Goal: Information Seeking & Learning: Understand process/instructions

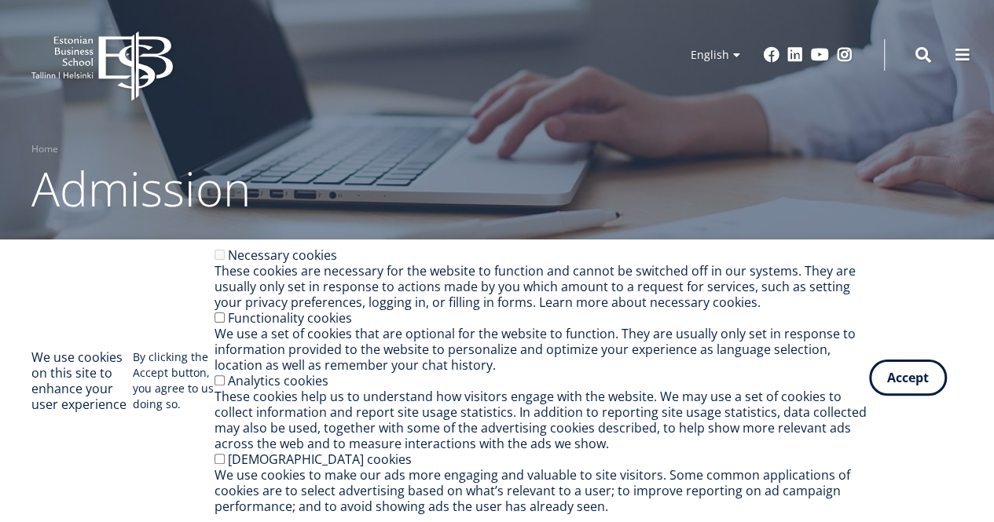
click at [900, 388] on button "Accept" at bounding box center [908, 378] width 78 height 36
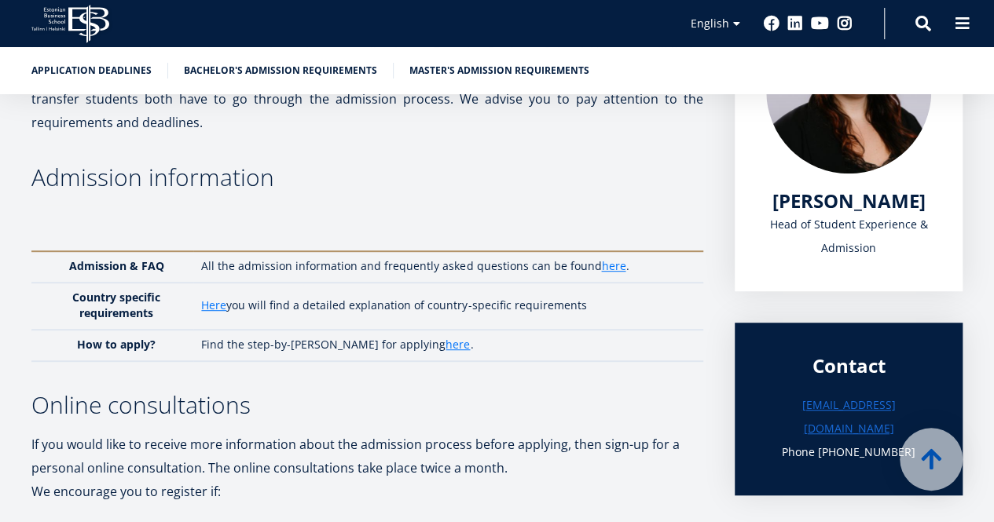
scroll to position [313, 0]
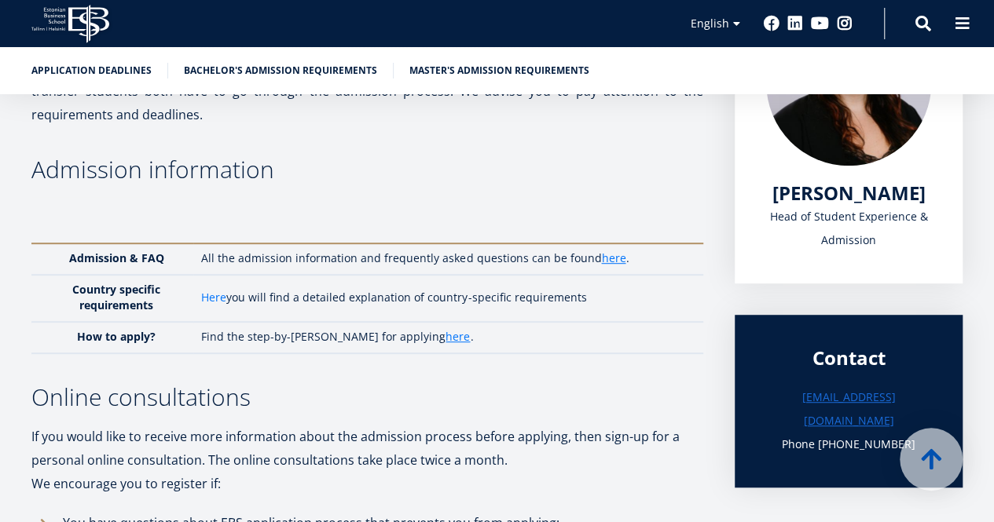
click at [220, 299] on link "Here" at bounding box center [213, 298] width 25 height 16
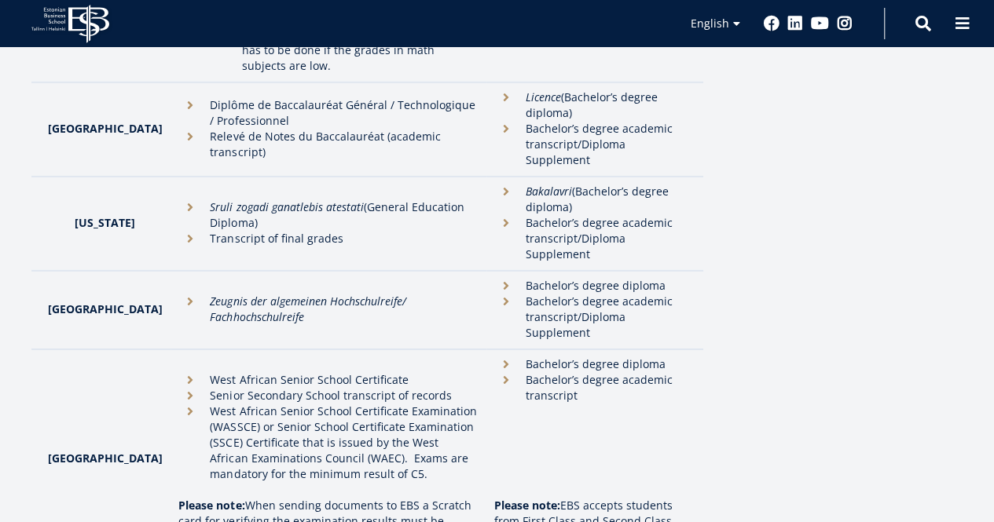
scroll to position [2414, 0]
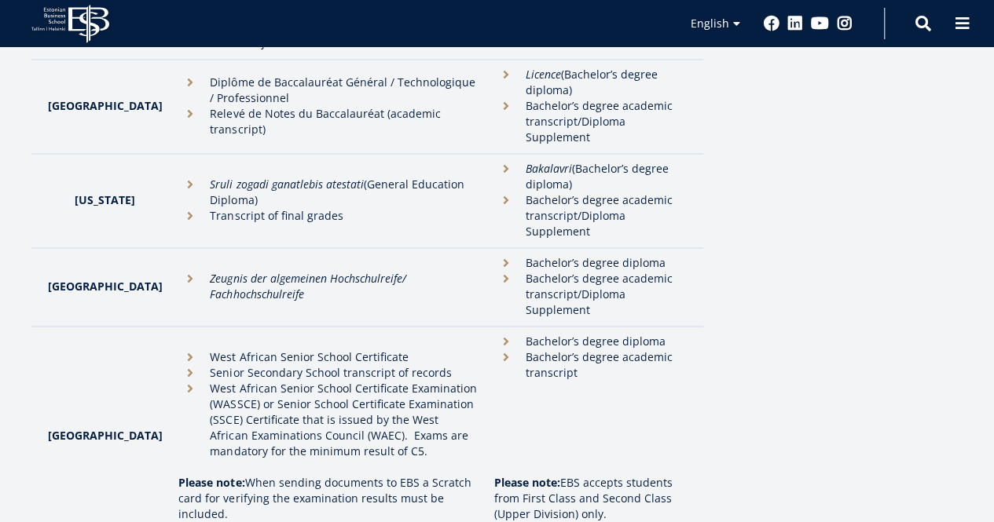
drag, startPoint x: 256, startPoint y: 338, endPoint x: 172, endPoint y: 329, distance: 84.5
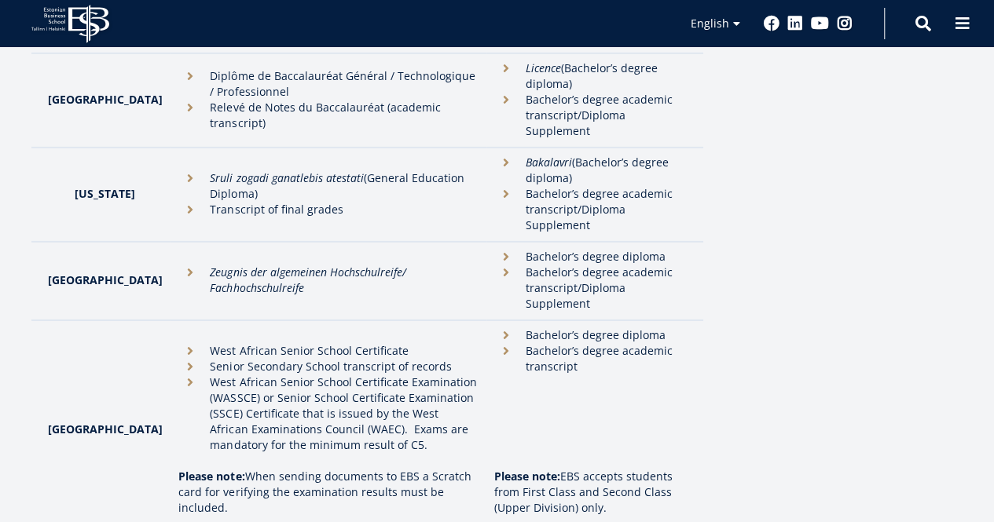
scroll to position [2417, 0]
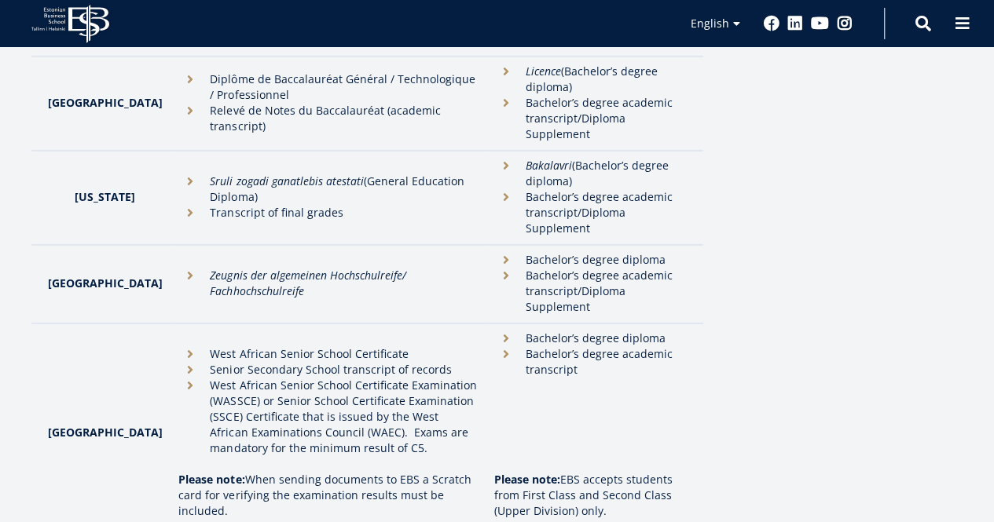
drag, startPoint x: 567, startPoint y: 333, endPoint x: 478, endPoint y: 299, distance: 96.0
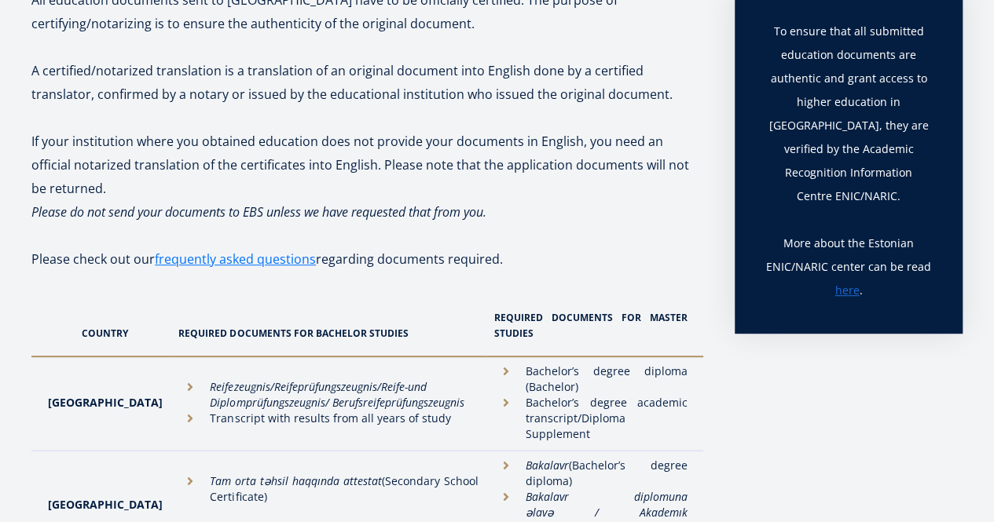
scroll to position [0, 0]
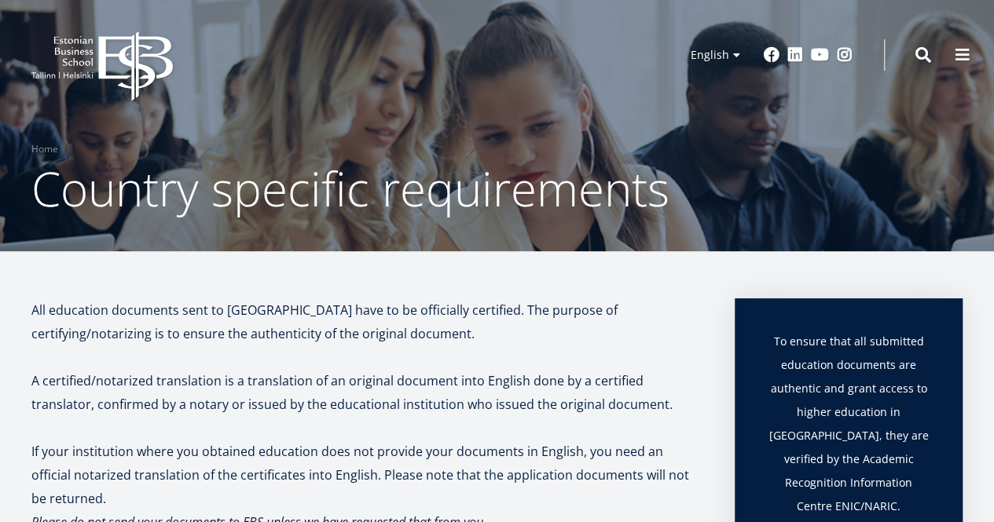
click at [66, 54] on icon "EBS Logo Created with Sketch." at bounding box center [101, 66] width 141 height 70
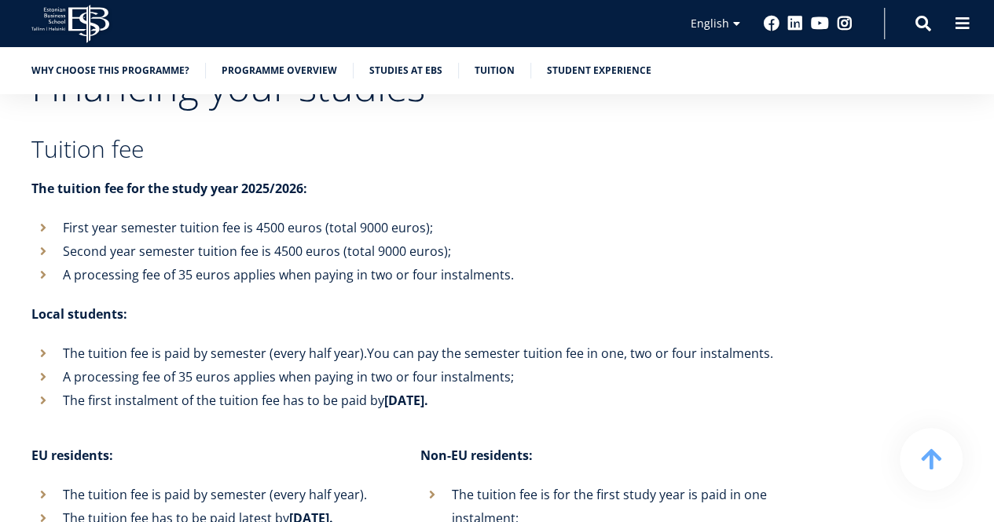
scroll to position [5082, 0]
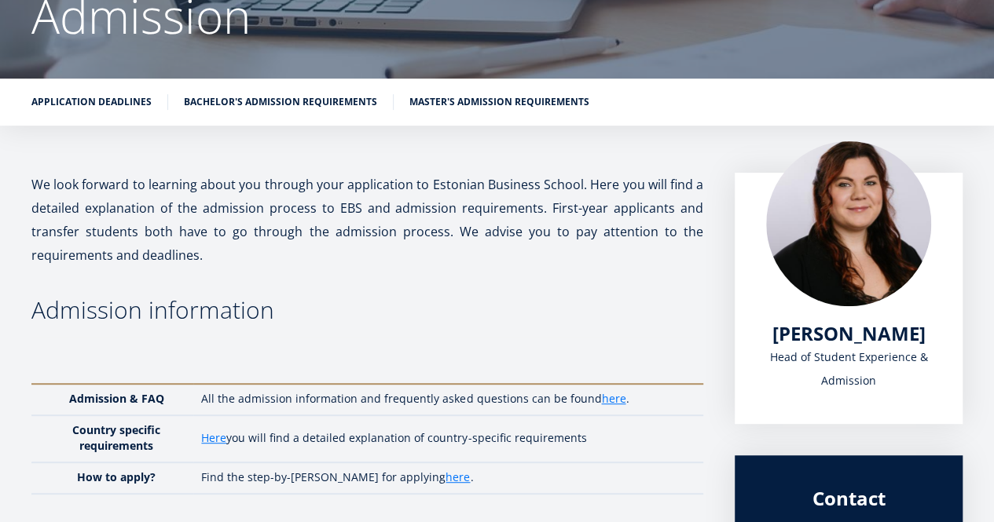
scroll to position [175, 0]
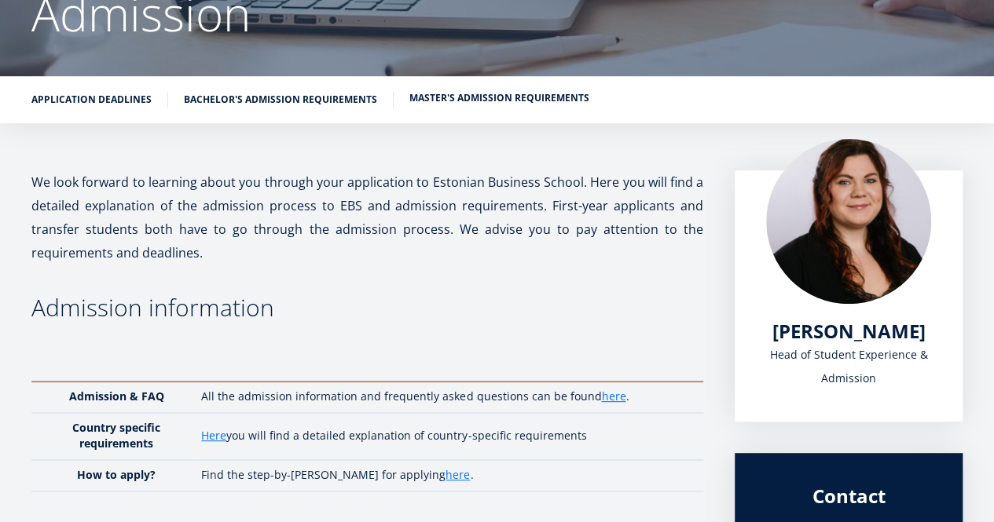
click at [485, 100] on link "Master's admission requirements" at bounding box center [499, 98] width 180 height 16
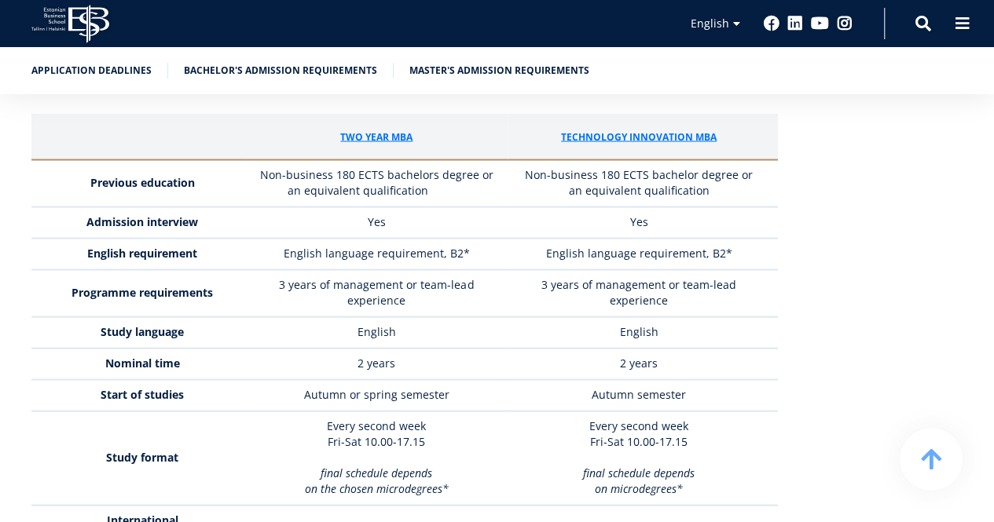
scroll to position [4417, 0]
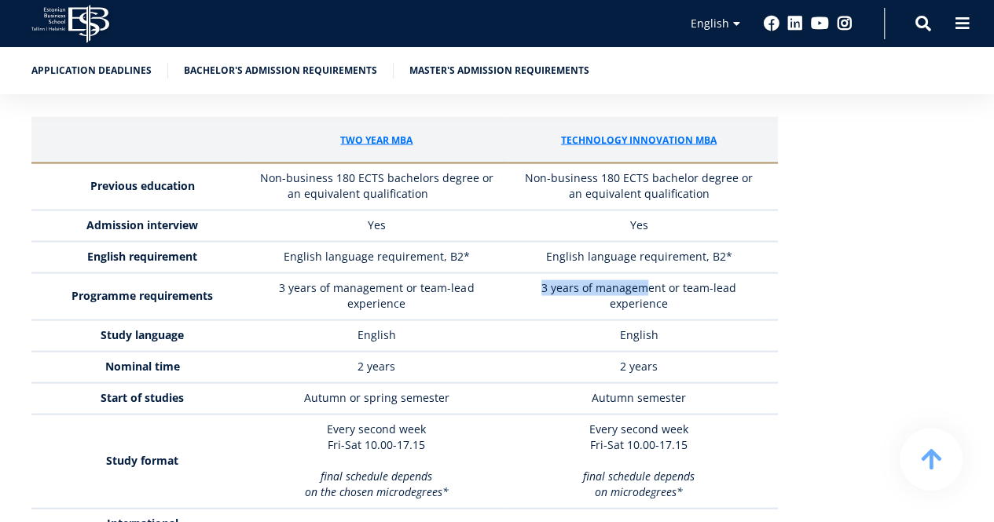
drag, startPoint x: 546, startPoint y: 201, endPoint x: 647, endPoint y: 194, distance: 100.8
click at [647, 280] on span "3 years of management or team-lead experience" at bounding box center [638, 295] width 195 height 31
drag, startPoint x: 666, startPoint y: 241, endPoint x: 595, endPoint y: 241, distance: 70.7
click at [595, 320] on td "English" at bounding box center [643, 335] width 270 height 31
click at [647, 383] on td "Autumn semester" at bounding box center [643, 398] width 270 height 31
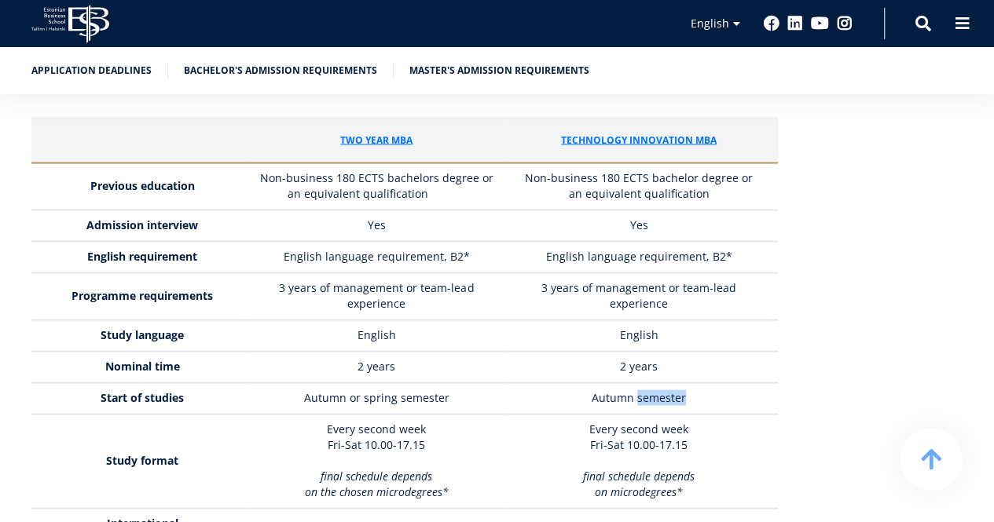
click at [647, 383] on td "Autumn semester" at bounding box center [643, 398] width 270 height 31
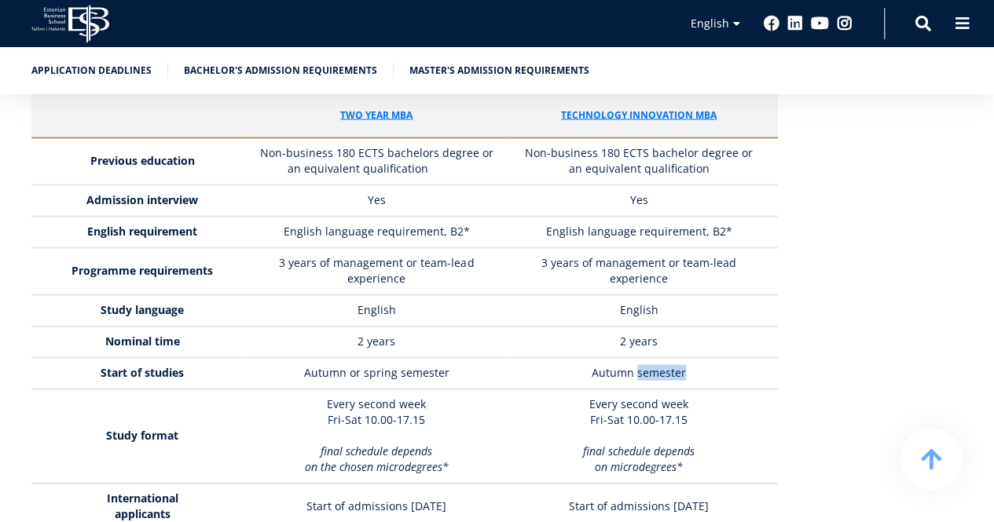
scroll to position [4443, 0]
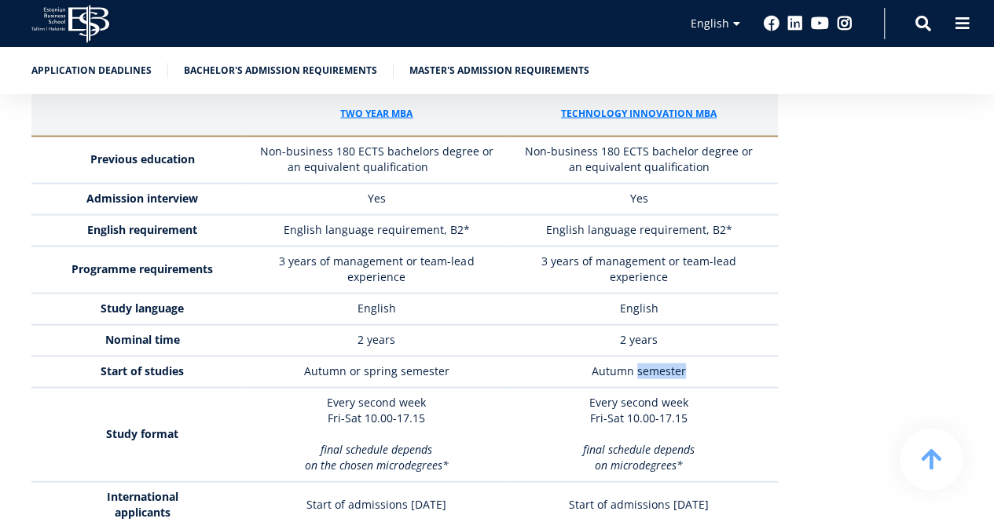
drag, startPoint x: 595, startPoint y: 314, endPoint x: 683, endPoint y: 326, distance: 88.8
click at [683, 394] on p "Every second week Fri-Sat 10.00-17.15" at bounding box center [638, 409] width 247 height 31
drag, startPoint x: 683, startPoint y: 326, endPoint x: 693, endPoint y: 342, distance: 18.3
click at [693, 387] on td "Every second week Fri-Sat 10.00-17.15 final schedule depends on microdegrees*" at bounding box center [643, 434] width 270 height 94
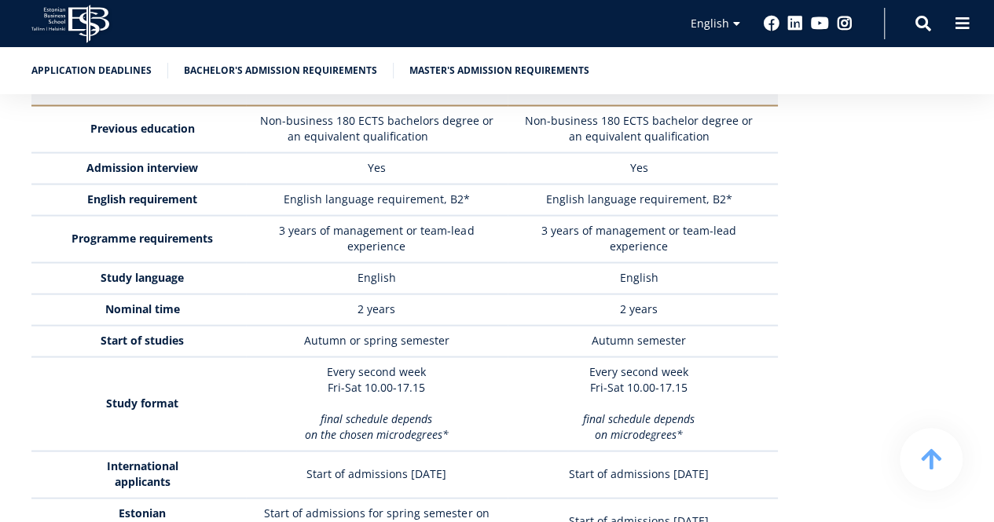
scroll to position [4475, 0]
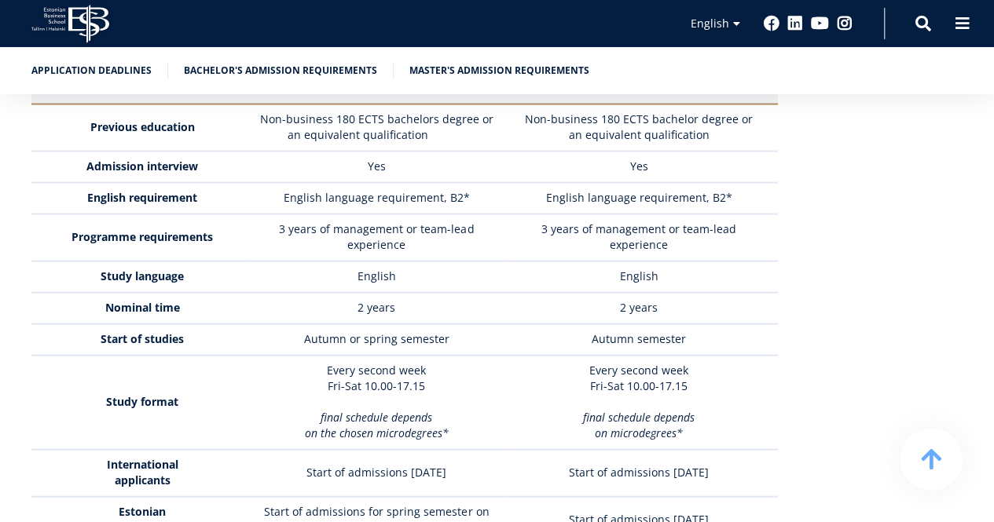
drag, startPoint x: 692, startPoint y: 343, endPoint x: 595, endPoint y: 325, distance: 98.9
drag, startPoint x: 595, startPoint y: 325, endPoint x: 576, endPoint y: 328, distance: 19.0
click at [576, 410] on p "final schedule depends on microdegrees*" at bounding box center [638, 425] width 247 height 31
drag, startPoint x: 576, startPoint y: 328, endPoint x: 727, endPoint y: 359, distance: 154.1
click at [727, 359] on td "Every second week Fri-Sat 10.00-17.15 final schedule depends on microdegrees*" at bounding box center [643, 403] width 270 height 94
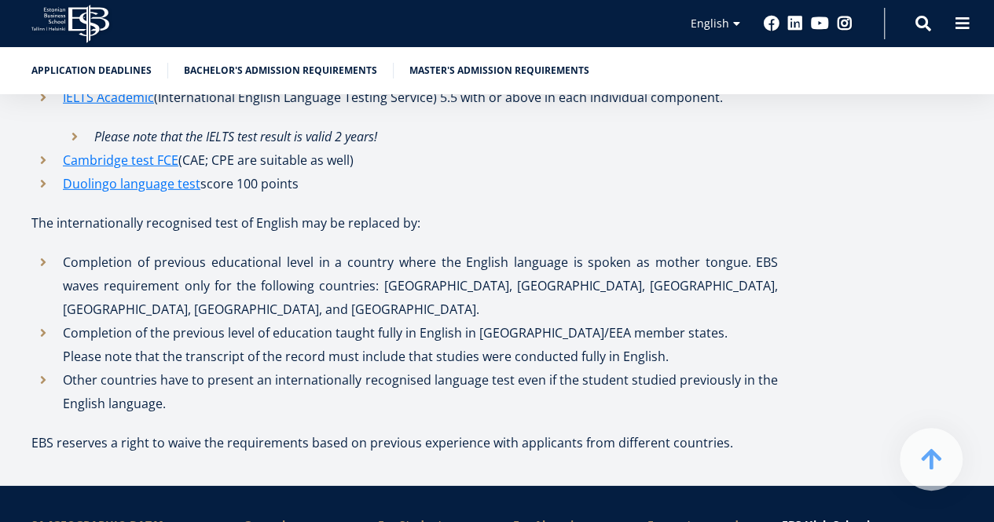
scroll to position [5265, 0]
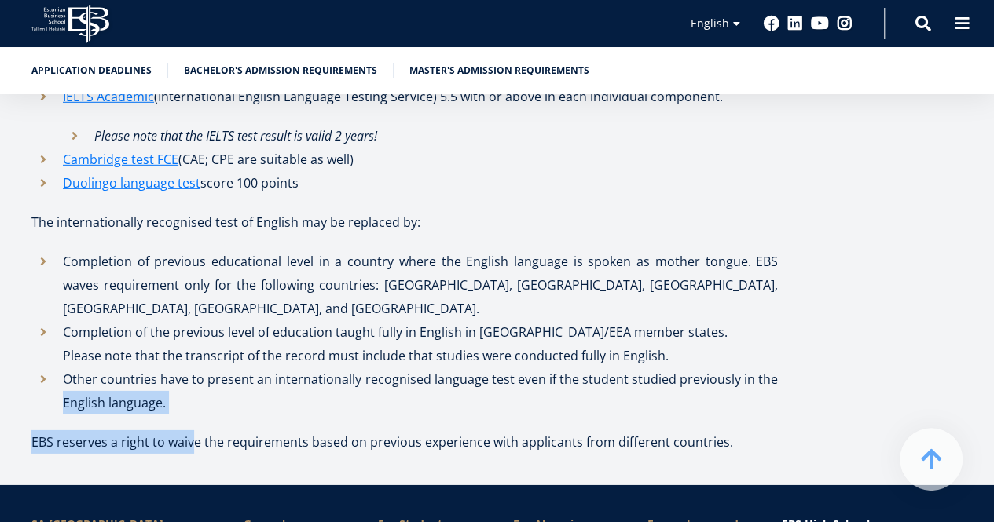
drag, startPoint x: 190, startPoint y: 306, endPoint x: 59, endPoint y: 279, distance: 133.9
click at [59, 279] on div "Proof of sufficient language level For equal evaluation, we ask the candidates …" at bounding box center [404, 151] width 746 height 605
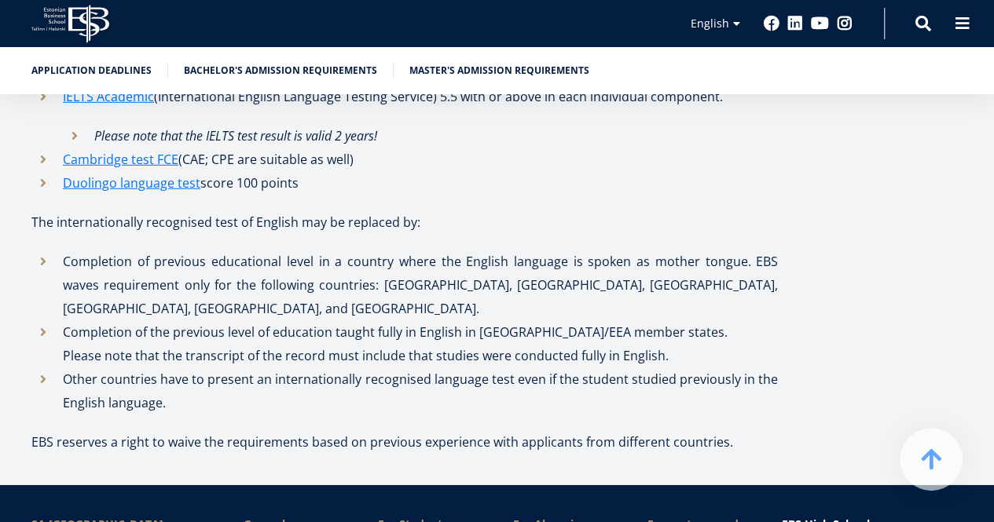
click at [551, 368] on li "Other countries have to present an internationally recognised language test eve…" at bounding box center [404, 391] width 746 height 47
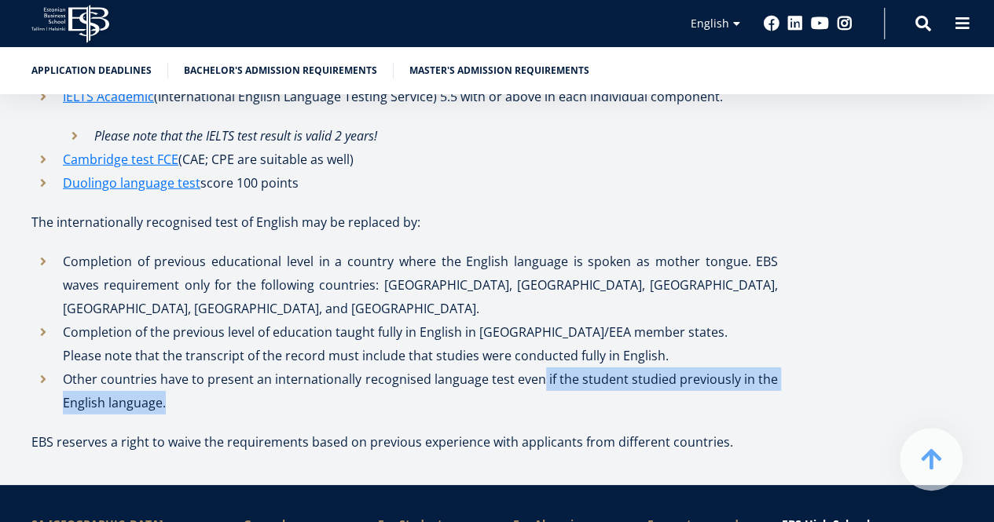
drag, startPoint x: 545, startPoint y: 263, endPoint x: 470, endPoint y: 284, distance: 78.1
click at [470, 368] on li "Other countries have to present an internationally recognised language test eve…" at bounding box center [404, 391] width 746 height 47
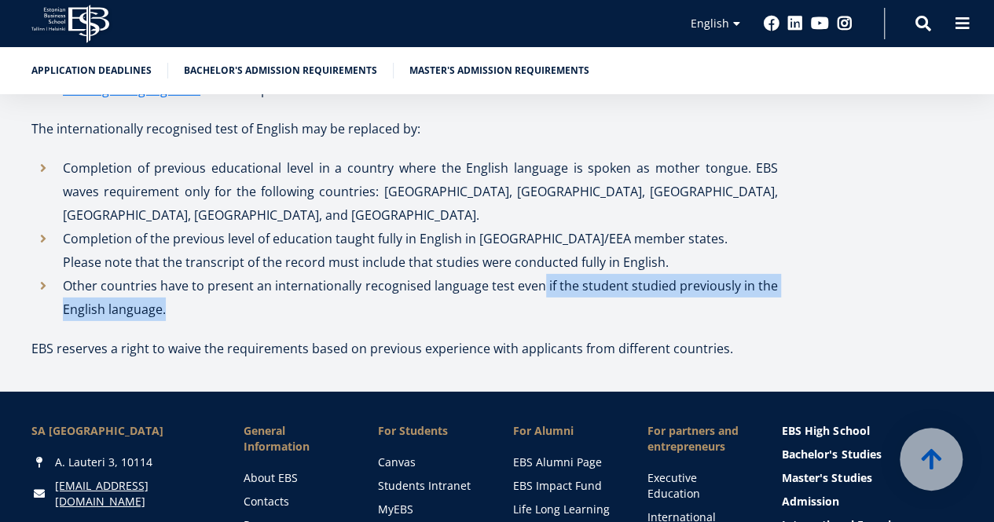
scroll to position [5358, 0]
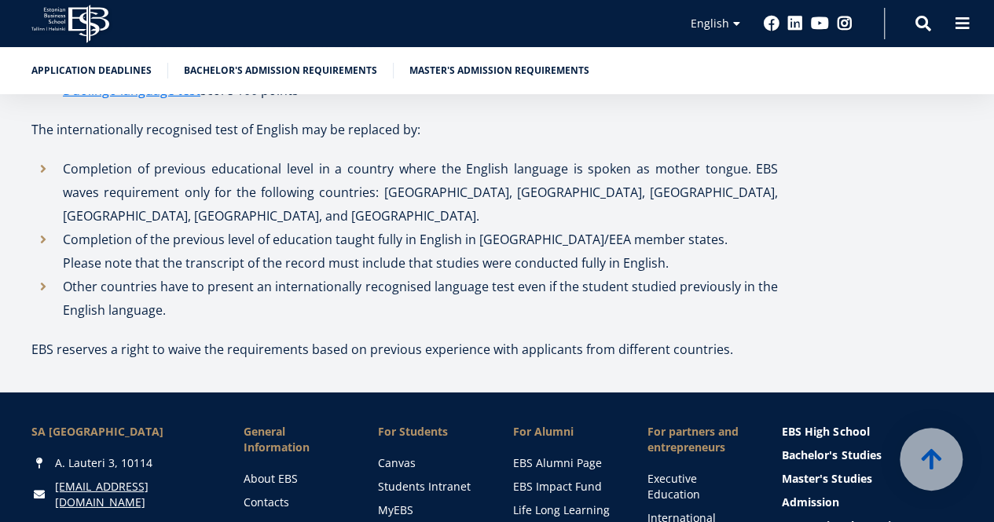
click at [383, 338] on p "EBS reserves a right to waive the requirements based on previous experience wit…" at bounding box center [404, 350] width 746 height 24
click at [357, 338] on p "EBS reserves a right to waive the requirements based on previous experience wit…" at bounding box center [404, 350] width 746 height 24
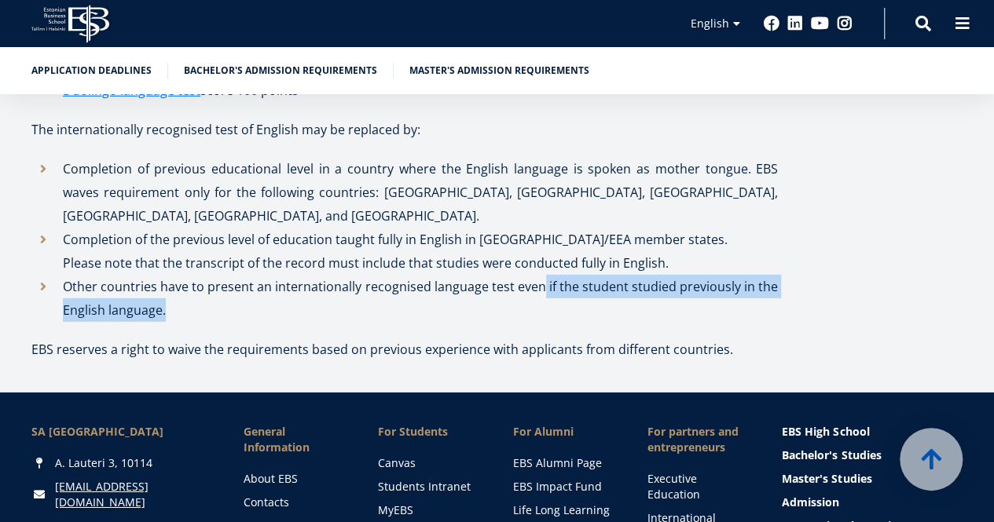
drag, startPoint x: 542, startPoint y: 177, endPoint x: 665, endPoint y: 202, distance: 125.9
click at [665, 275] on li "Other countries have to present an internationally recognised language test eve…" at bounding box center [404, 298] width 746 height 47
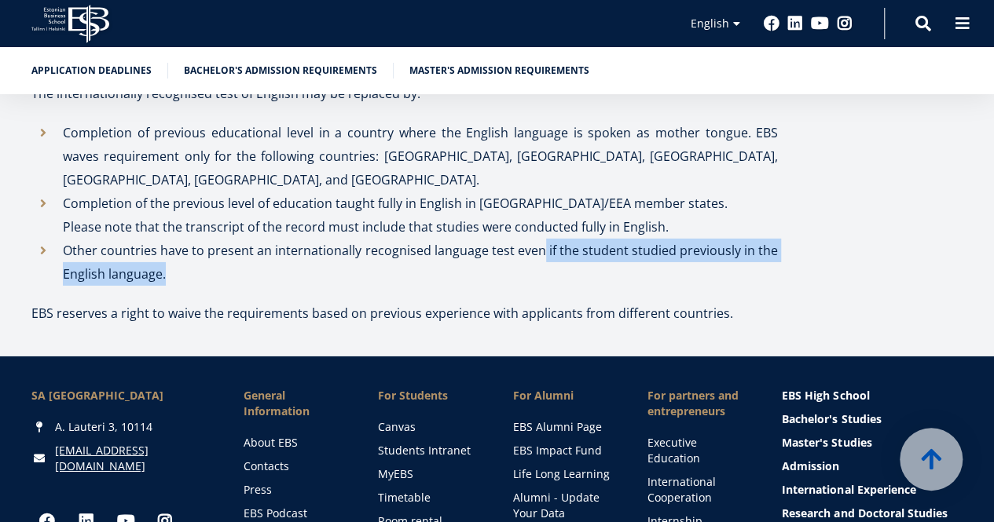
scroll to position [5408, 0]
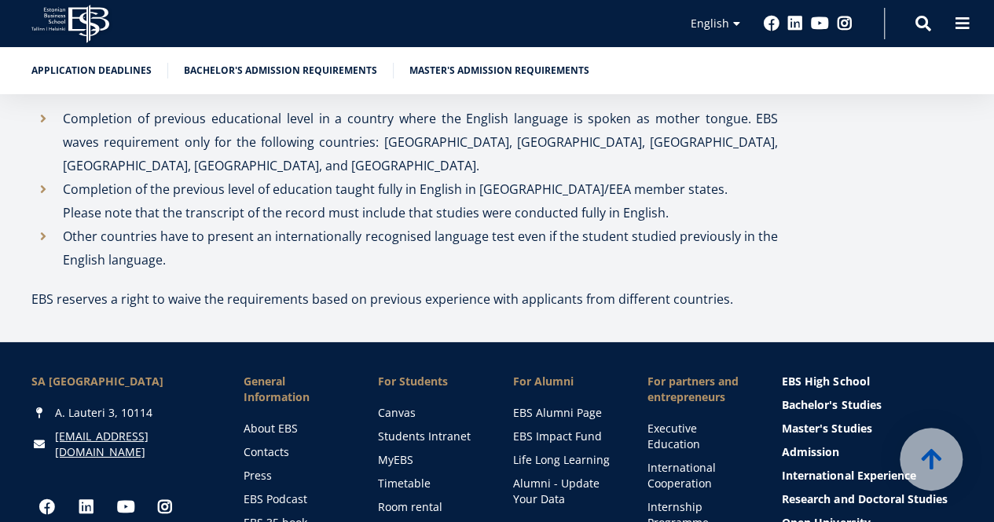
click at [460, 288] on p "EBS reserves a right to waive the requirements based on previous experience wit…" at bounding box center [404, 300] width 746 height 24
click at [168, 288] on p "EBS reserves a right to waive the requirements based on previous experience wit…" at bounding box center [404, 300] width 746 height 24
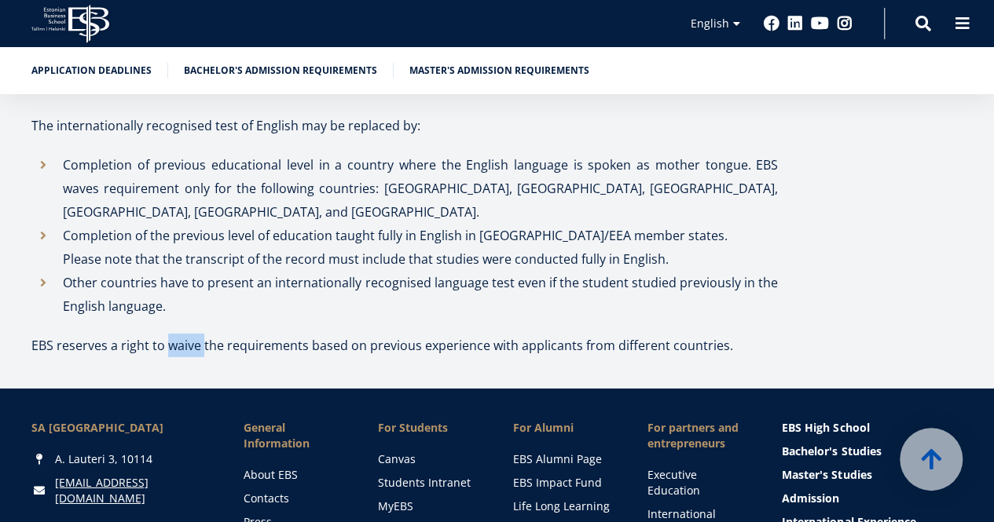
scroll to position [5355, 0]
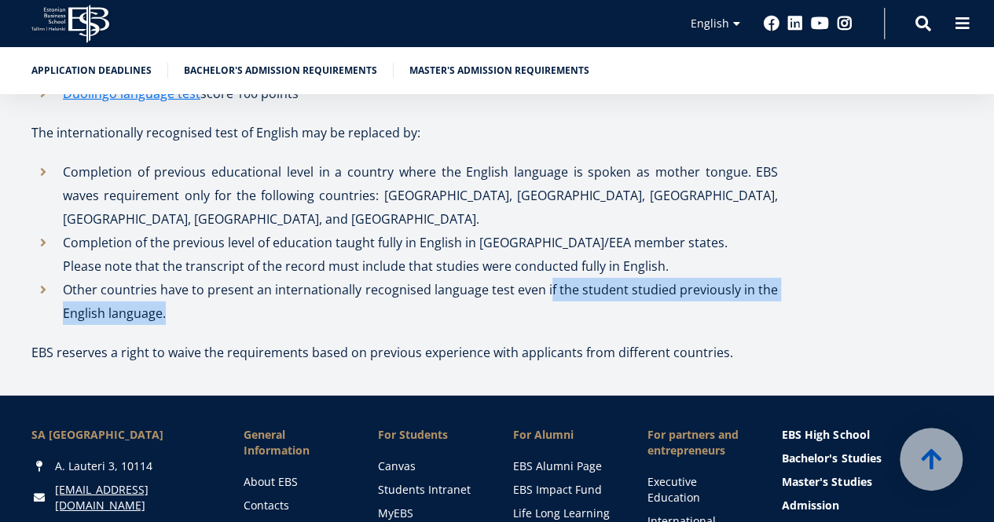
drag, startPoint x: 551, startPoint y: 178, endPoint x: 442, endPoint y: 203, distance: 112.8
click at [442, 278] on li "Other countries have to present an internationally recognised language test eve…" at bounding box center [404, 301] width 746 height 47
click at [555, 278] on li "Other countries have to present an internationally recognised language test eve…" at bounding box center [404, 301] width 746 height 47
drag, startPoint x: 544, startPoint y: 175, endPoint x: 544, endPoint y: 199, distance: 23.6
click at [544, 278] on li "Other countries have to present an internationally recognised language test eve…" at bounding box center [404, 301] width 746 height 47
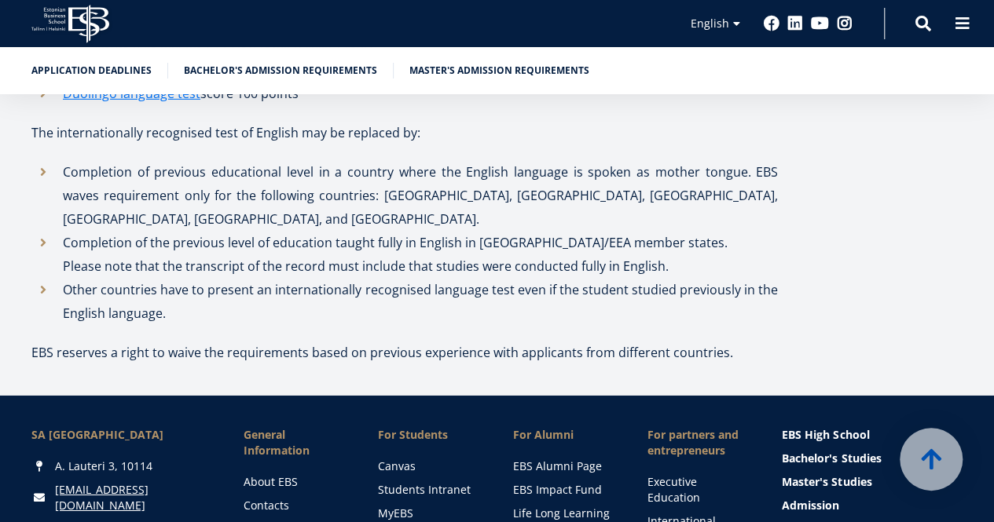
click at [182, 341] on p "EBS reserves a right to waive the requirements based on previous experience wit…" at bounding box center [404, 353] width 746 height 24
